Goal: Navigation & Orientation: Find specific page/section

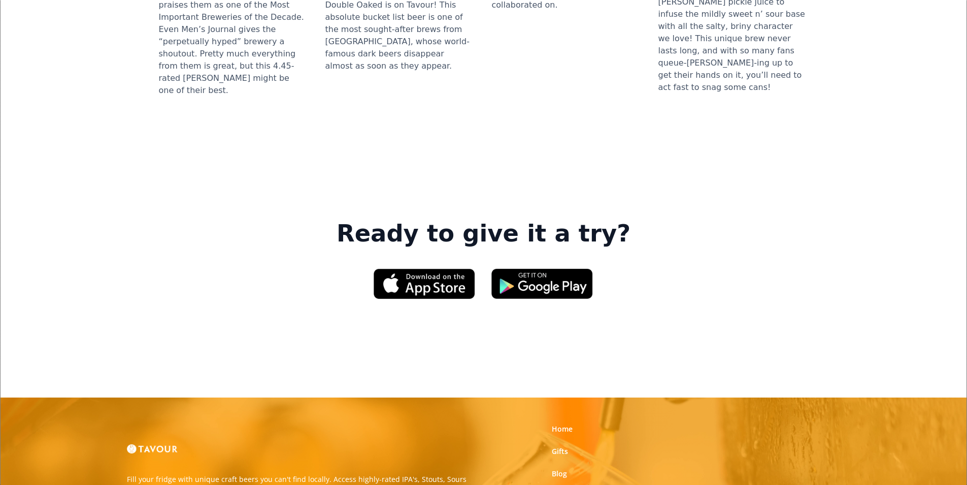
scroll to position [1422, 0]
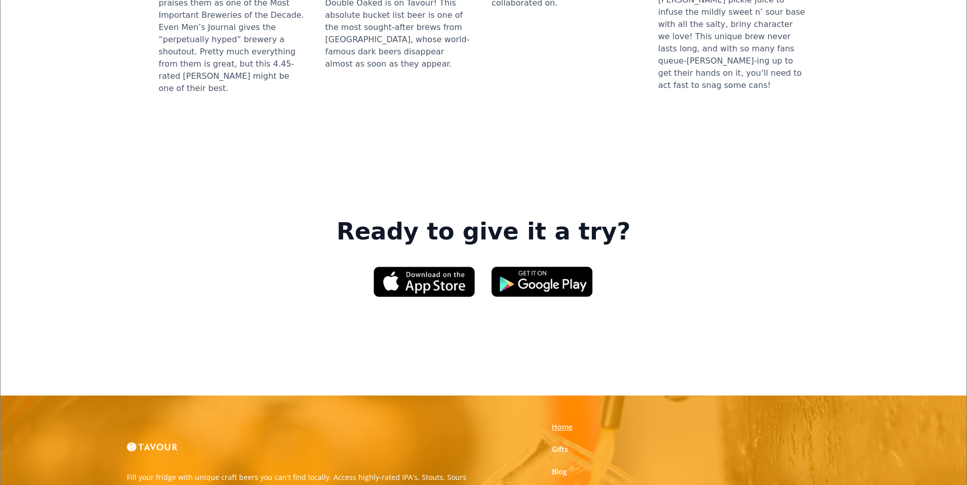
click at [569, 422] on link "Home" at bounding box center [562, 427] width 21 height 10
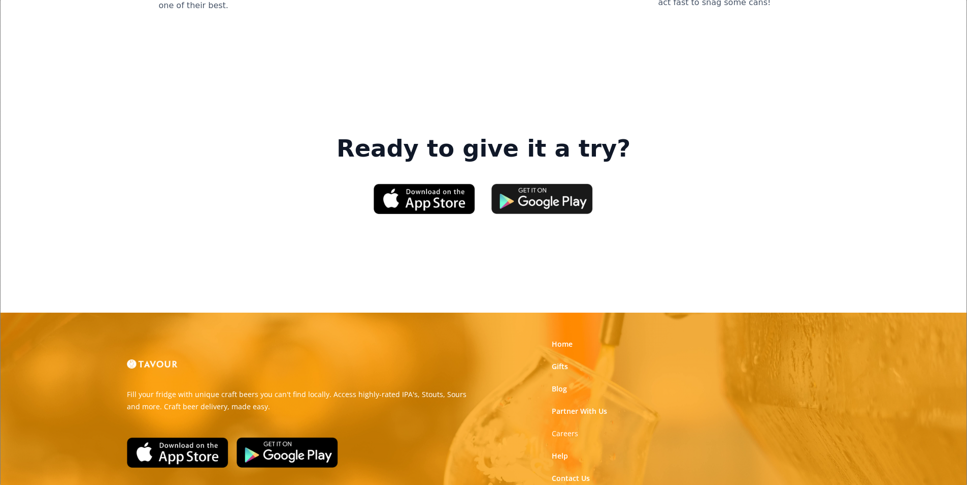
scroll to position [1537, 0]
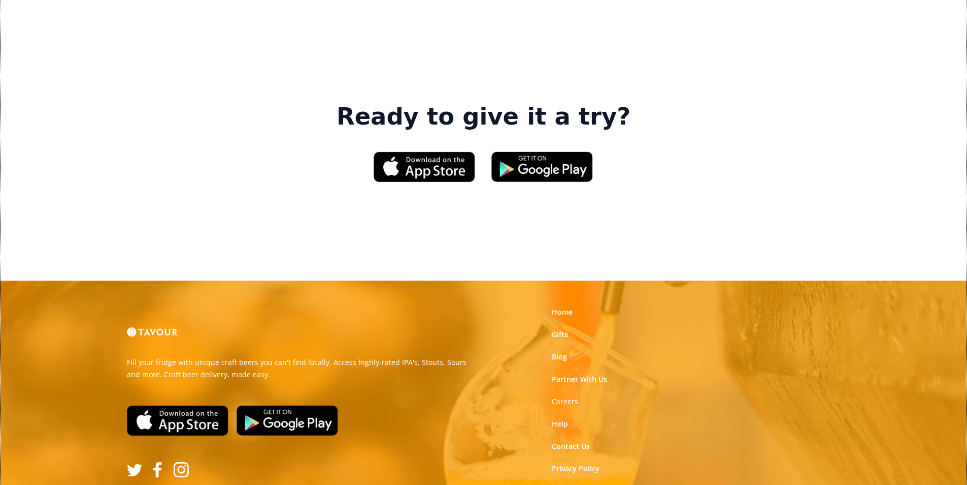
drag, startPoint x: 583, startPoint y: 281, endPoint x: 614, endPoint y: 265, distance: 34.3
click at [570, 374] on link "Partner With Us" at bounding box center [579, 379] width 55 height 10
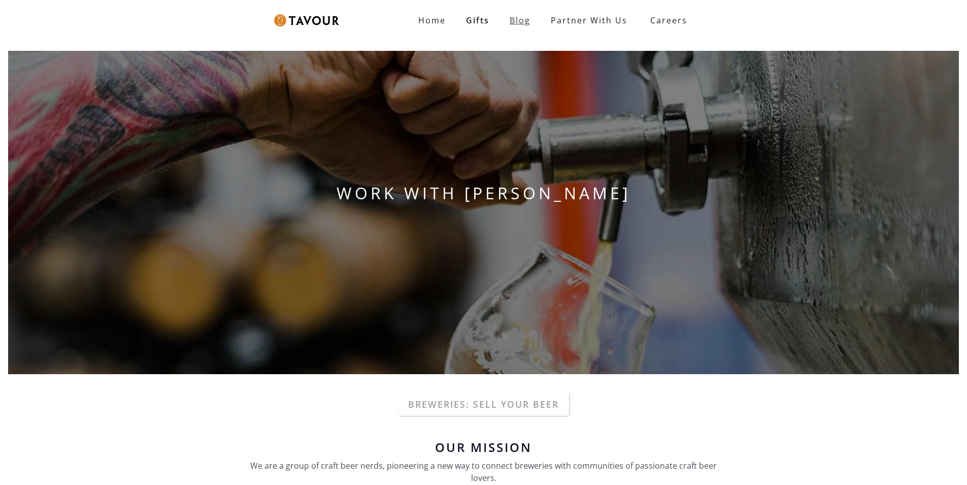
click at [524, 19] on link "Blog" at bounding box center [520, 20] width 41 height 20
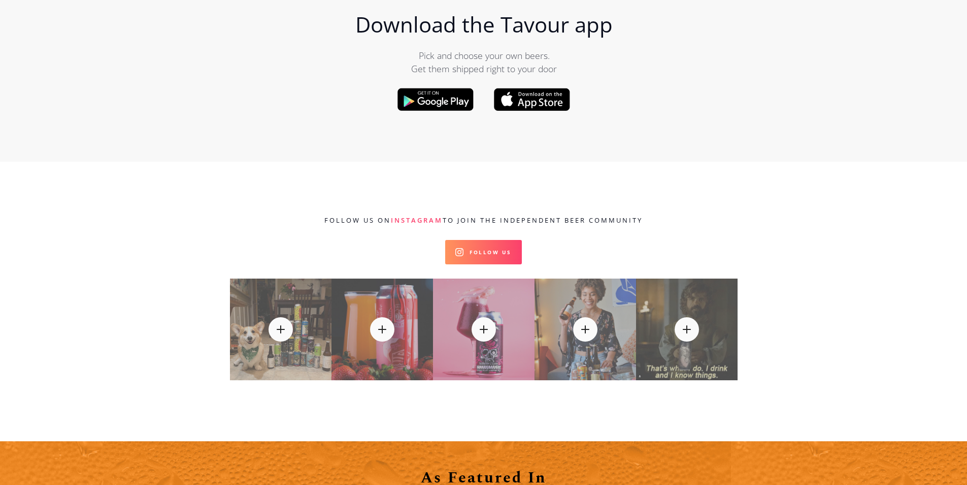
scroll to position [10767, 0]
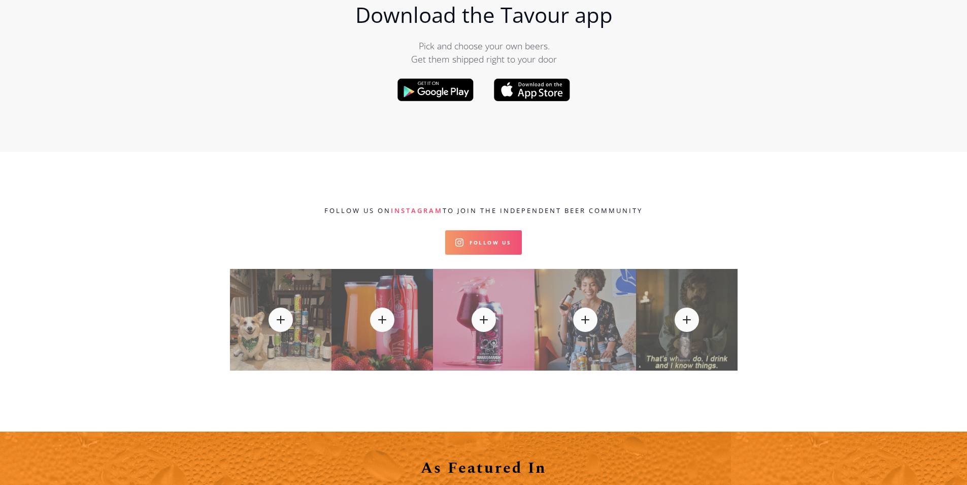
click at [506, 230] on link "Follow Us" at bounding box center [483, 242] width 77 height 24
